Goal: Information Seeking & Learning: Learn about a topic

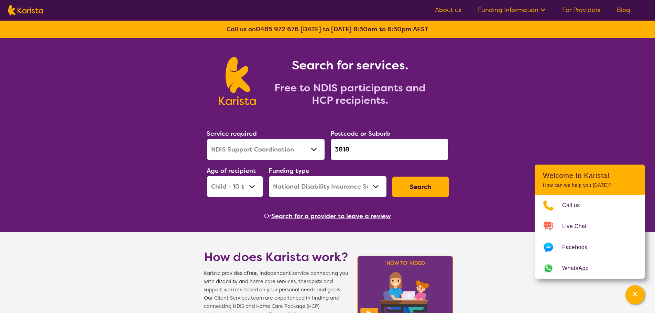
select select "NDIS Support Coordination"
select select "CH"
select select "NDIS"
drag, startPoint x: 363, startPoint y: 149, endPoint x: 304, endPoint y: 147, distance: 59.1
click at [304, 147] on div "Service required Allied Health Assistant Assessment ([MEDICAL_DATA] or [MEDICAL…" at bounding box center [327, 163] width 247 height 74
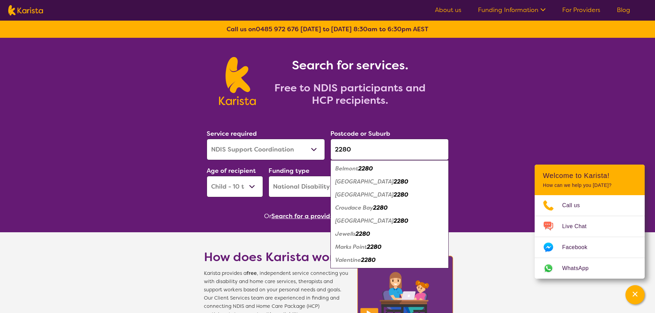
type input "2280"
click at [365, 169] on em "2280" at bounding box center [365, 168] width 14 height 7
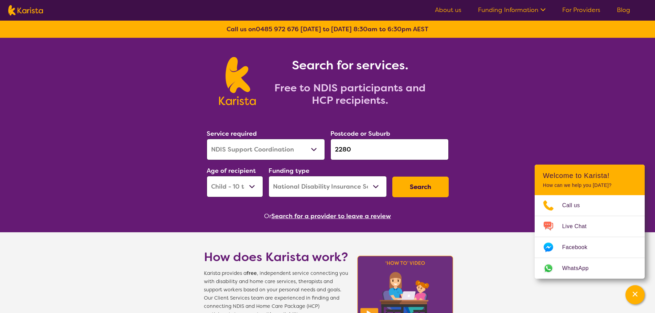
click at [254, 187] on select "Early Childhood - 0 to 9 Child - 10 to 11 Adolescent - 12 to 17 Adult - 18 to 6…" at bounding box center [234, 186] width 56 height 21
select select "AD"
click at [206, 176] on select "Early Childhood - 0 to 9 Child - 10 to 11 Adolescent - 12 to 17 Adult - 18 to 6…" at bounding box center [234, 186] width 56 height 21
click at [419, 188] on button "Search" at bounding box center [420, 187] width 56 height 21
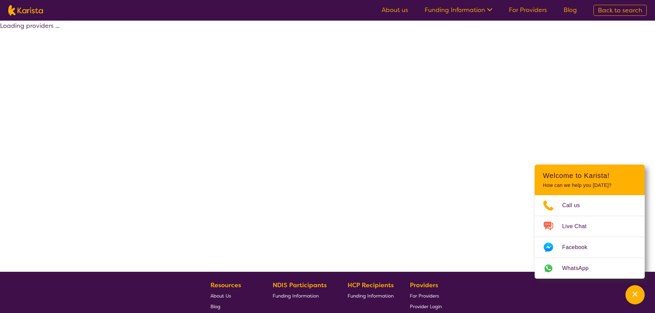
select select "NDIS"
select select "NDIS Support Coordination"
select select "AD"
